Goal: Task Accomplishment & Management: Manage account settings

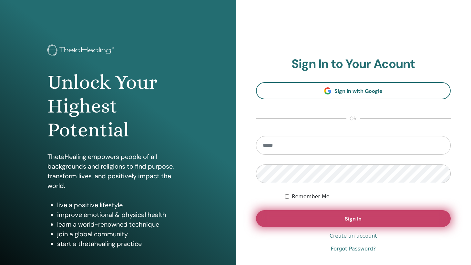
type input "**********"
click at [361, 222] on button "Sign In" at bounding box center [353, 218] width 195 height 17
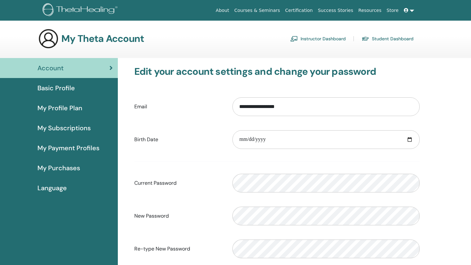
click at [318, 39] on link "Instructor Dashboard" at bounding box center [318, 39] width 56 height 10
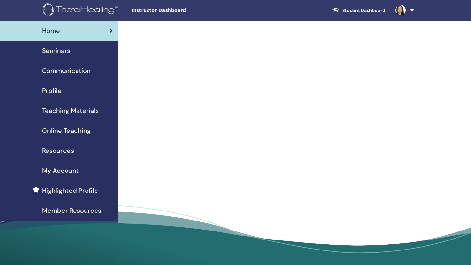
click at [62, 51] on span "Seminars" at bounding box center [56, 51] width 28 height 10
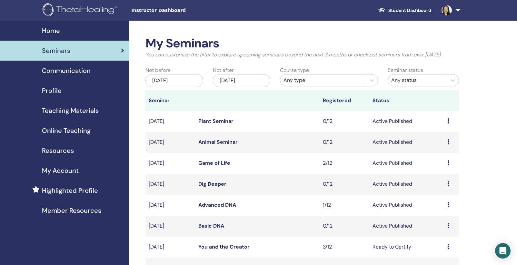
click at [248, 87] on div "Dec/20, 2025" at bounding box center [242, 80] width 58 height 13
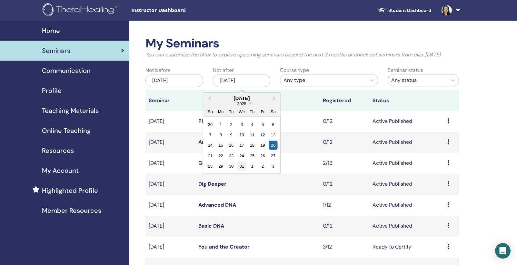
click at [243, 171] on div "31" at bounding box center [241, 166] width 9 height 9
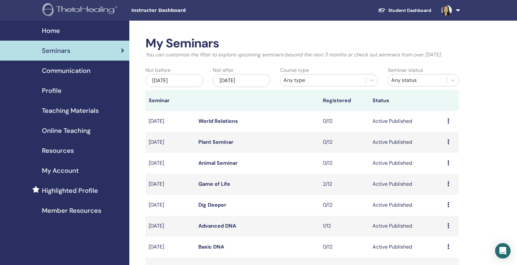
click at [217, 125] on link "World Relations" at bounding box center [218, 121] width 40 height 7
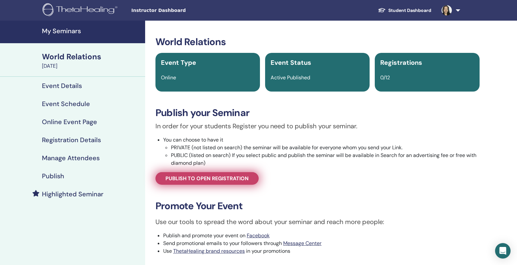
click at [220, 179] on span "Publish to open registration" at bounding box center [207, 178] width 83 height 7
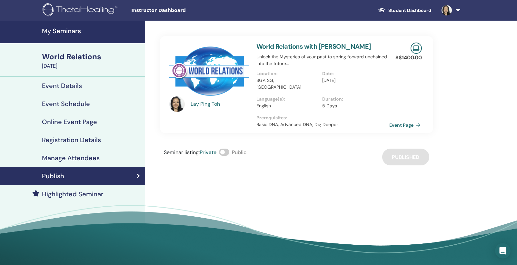
click at [407, 120] on link "Event Page" at bounding box center [407, 125] width 34 height 10
